Goal: Task Accomplishment & Management: Manage account settings

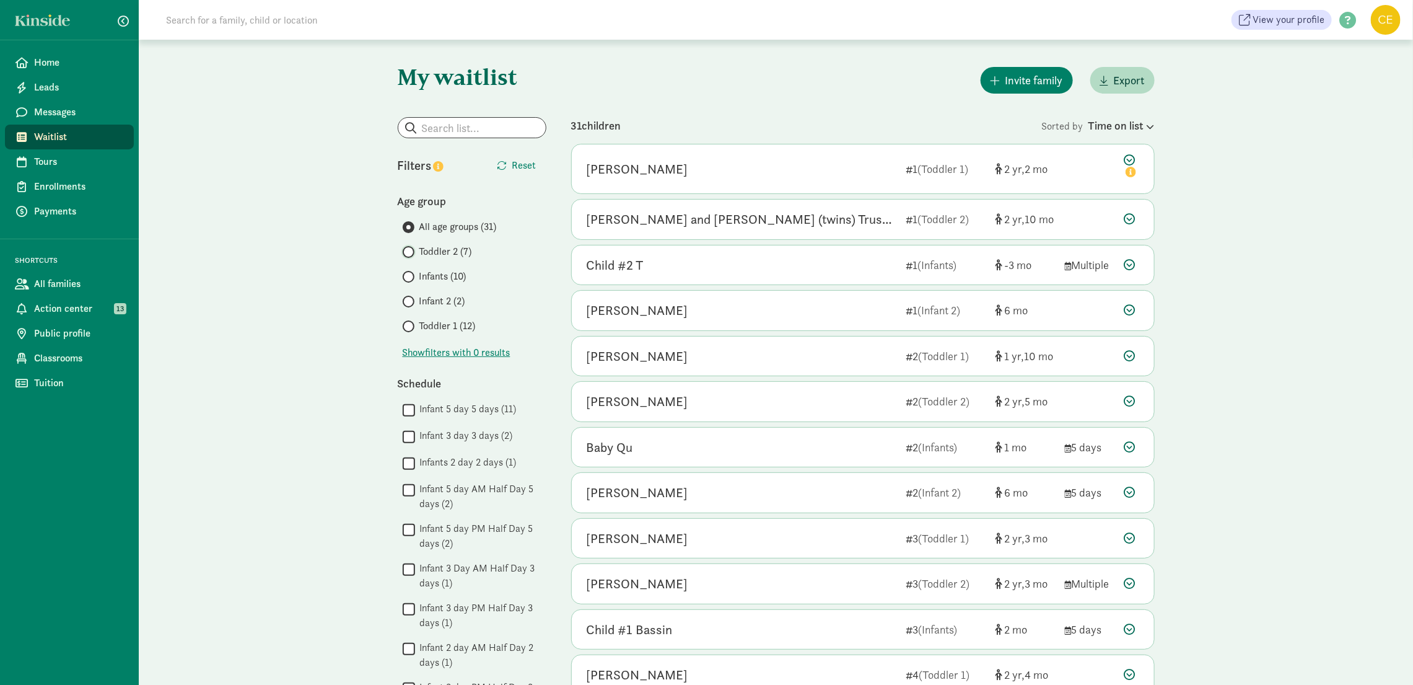
click at [404, 252] on input "Toddler 2 (7)" at bounding box center [407, 252] width 8 height 8
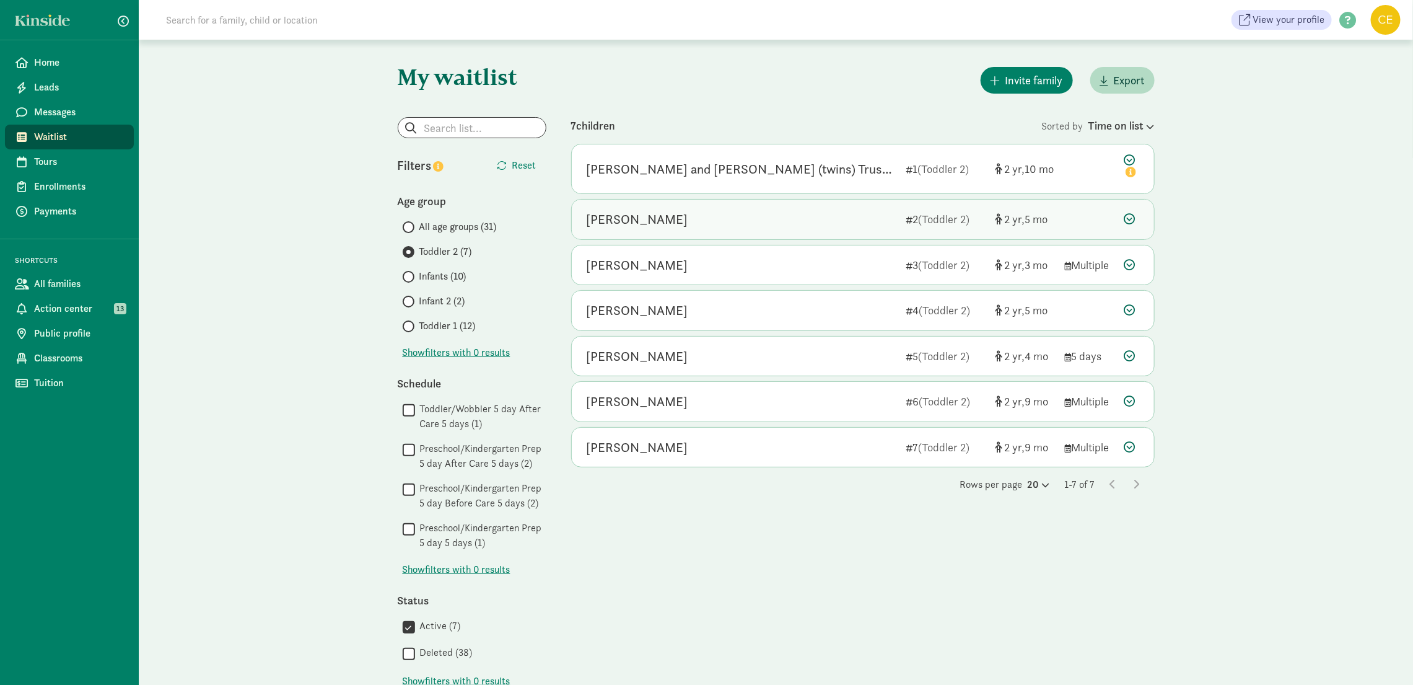
click at [1135, 217] on icon at bounding box center [1130, 218] width 11 height 11
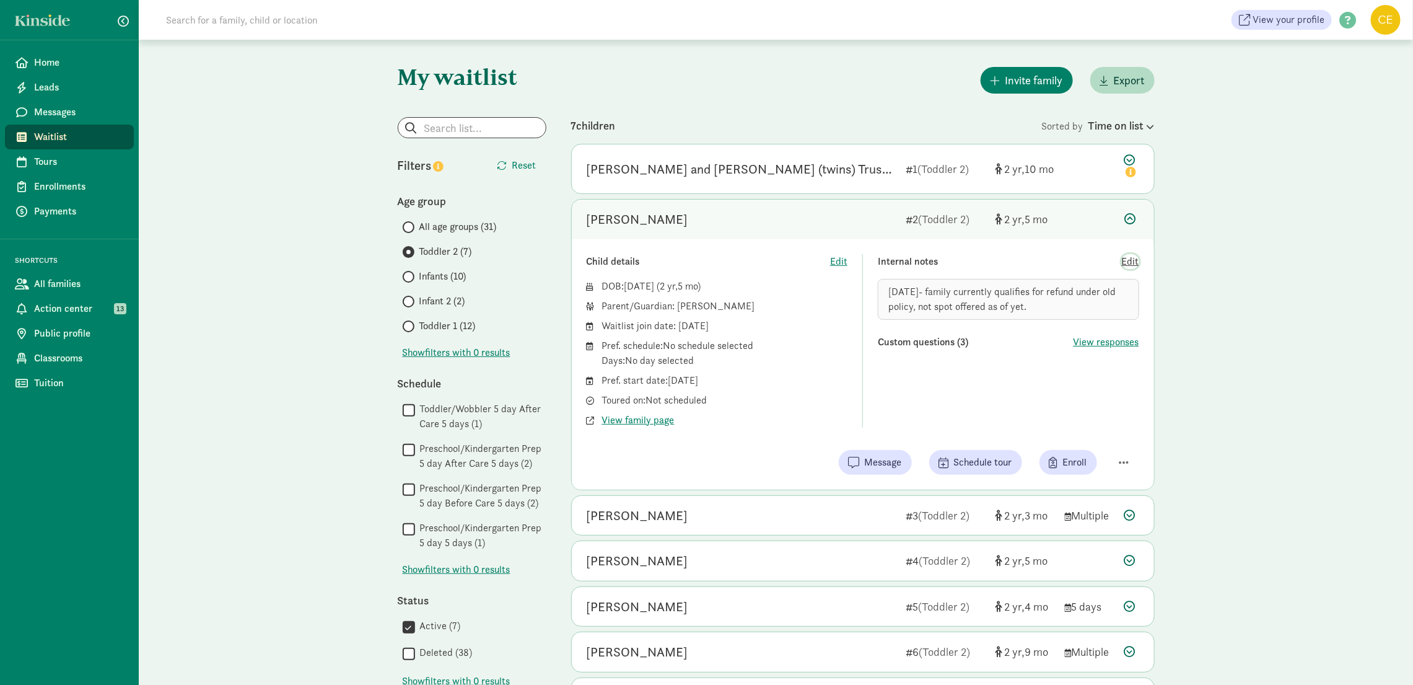
click at [1125, 262] on span "Edit" at bounding box center [1130, 261] width 17 height 15
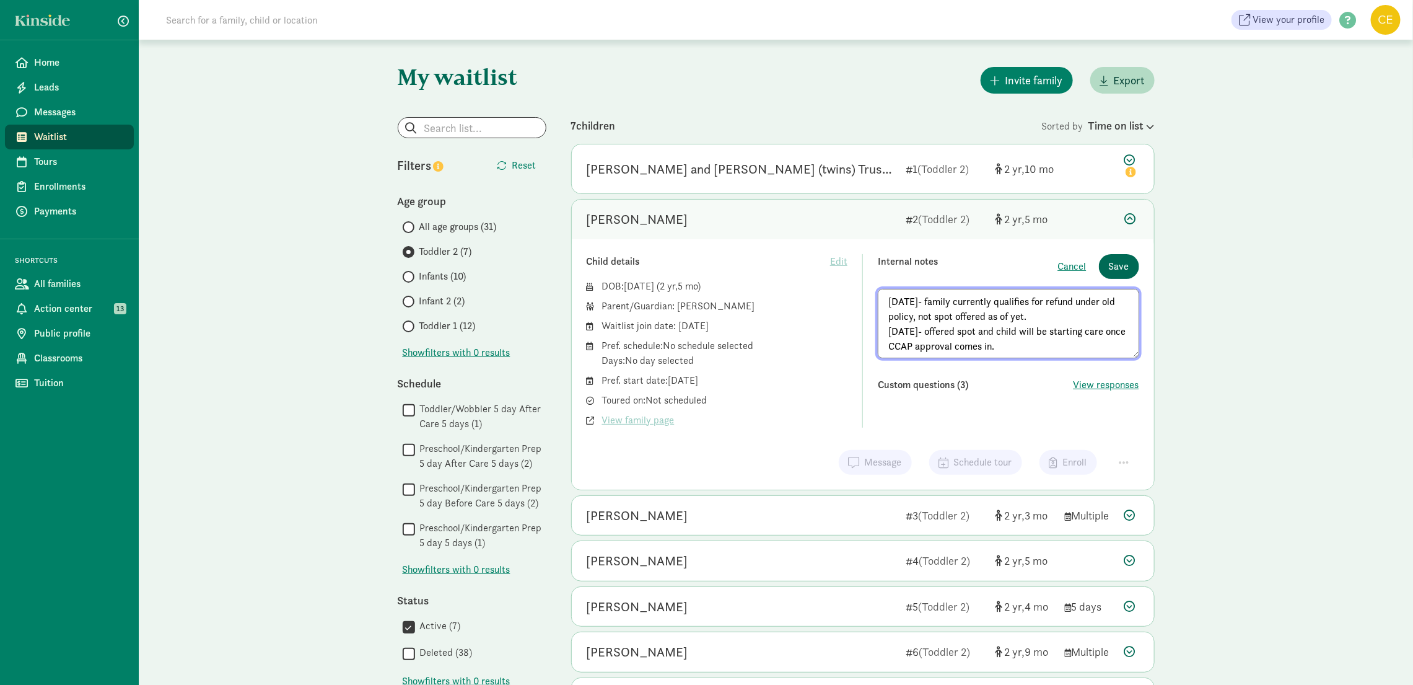
type textarea "[DATE]- family currently qualifies for refund under old policy, not spot offere…"
click at [1116, 268] on span "Save" at bounding box center [1119, 266] width 20 height 15
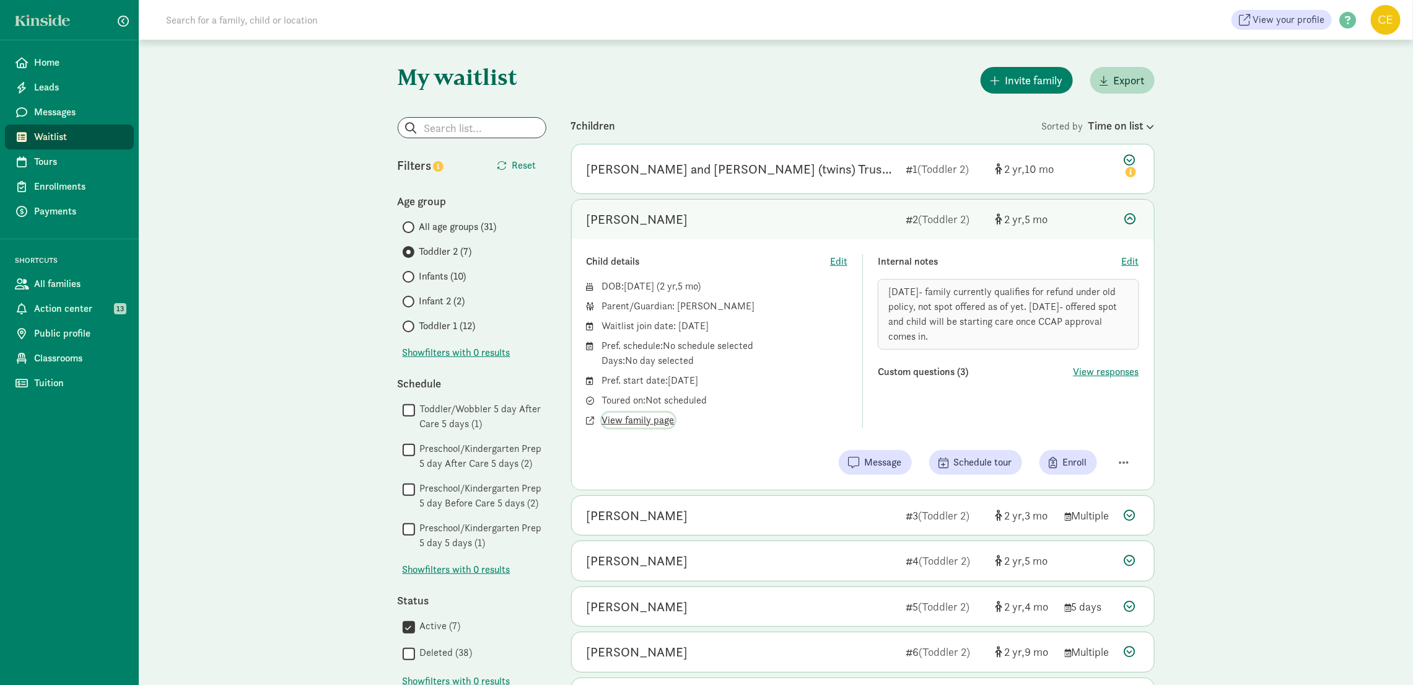
click at [656, 419] on span "View family page" at bounding box center [638, 420] width 72 height 15
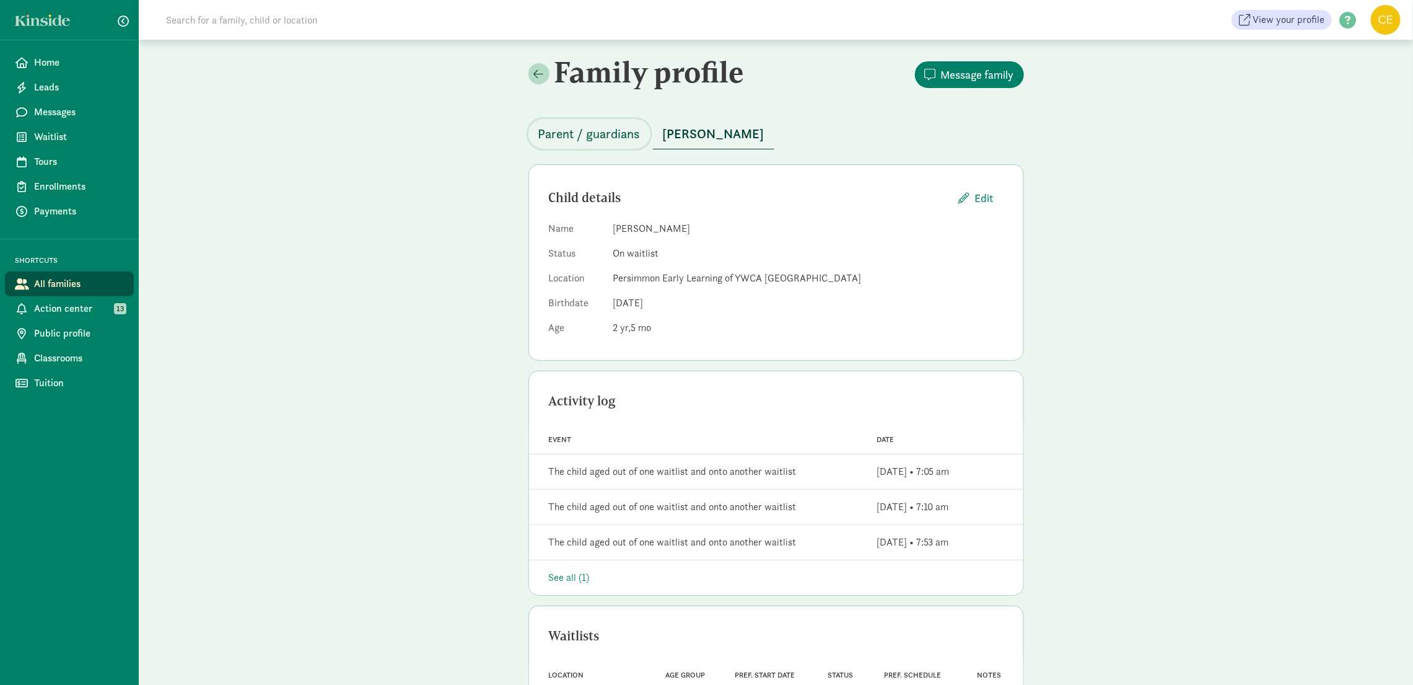
click at [603, 128] on span "Parent / guardians" at bounding box center [589, 134] width 102 height 20
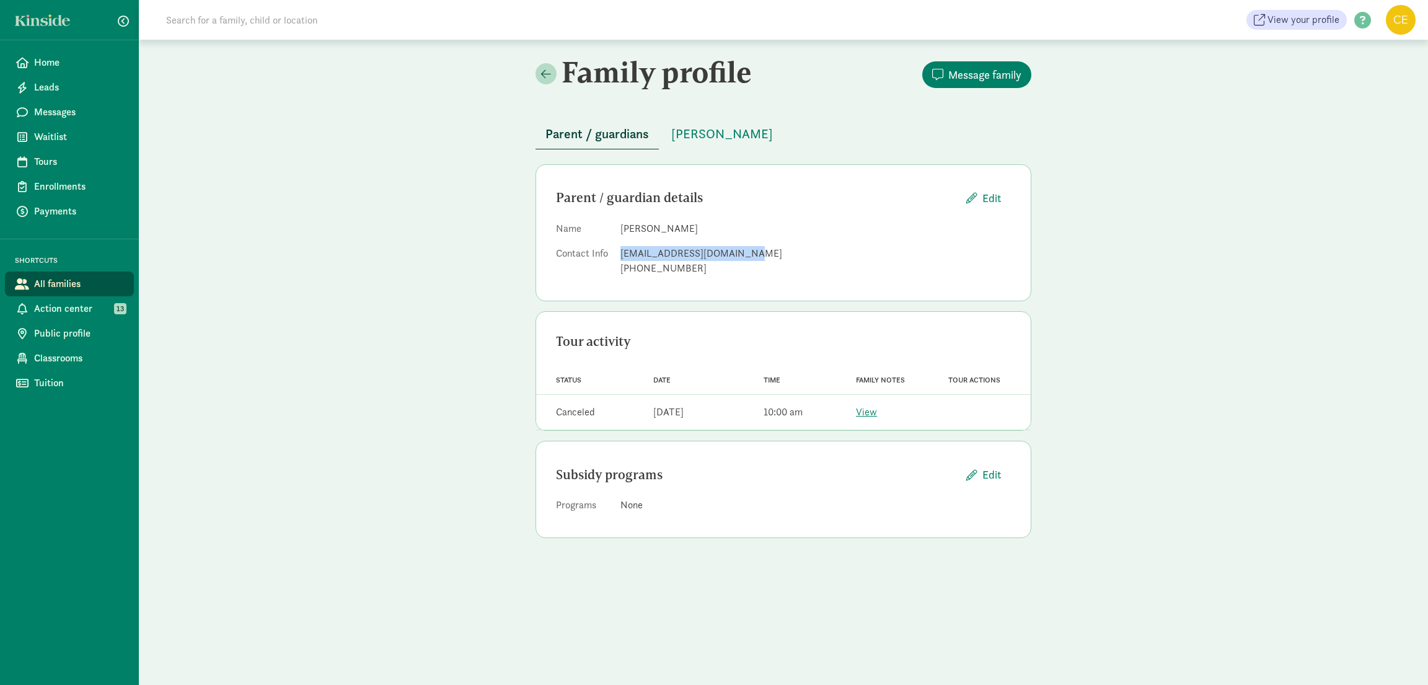
drag, startPoint x: 740, startPoint y: 251, endPoint x: 617, endPoint y: 253, distance: 123.3
click at [617, 253] on dl "Name Jennifer Rivera Contact Info jariveramanzo11@gmail.com +17204519854" at bounding box center [783, 250] width 455 height 59
copy div "jariveramanzo11@gmail.com"
